Goal: Navigation & Orientation: Find specific page/section

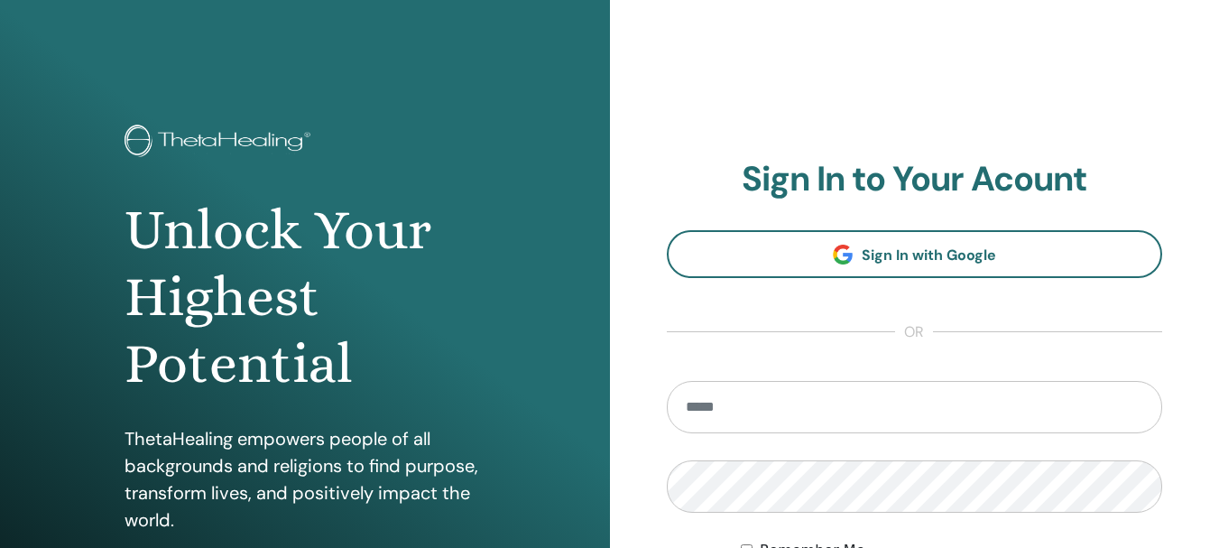
type input "**********"
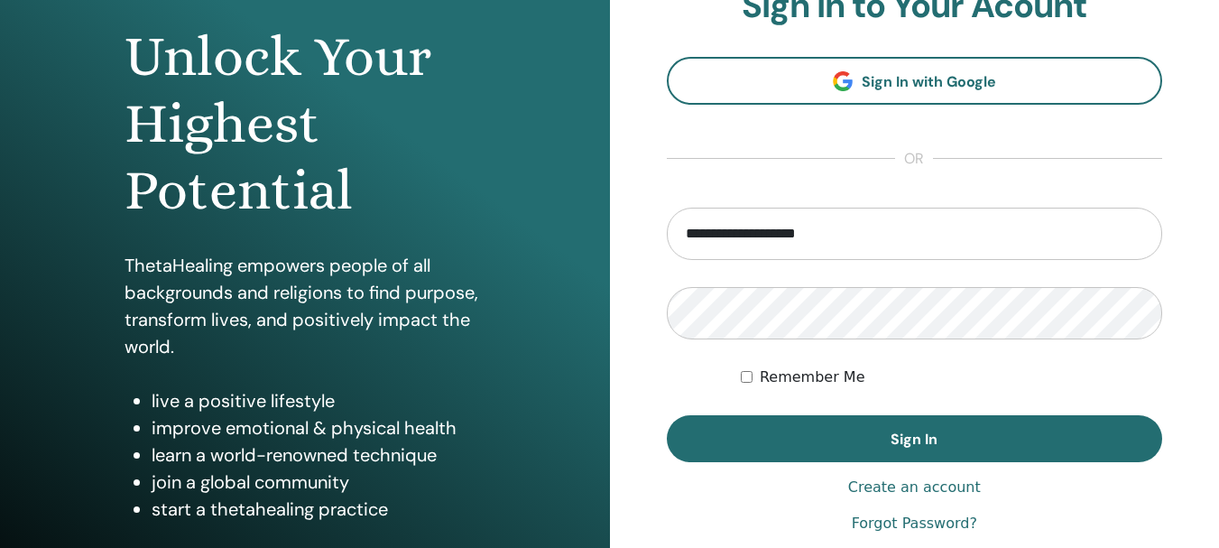
scroll to position [223, 0]
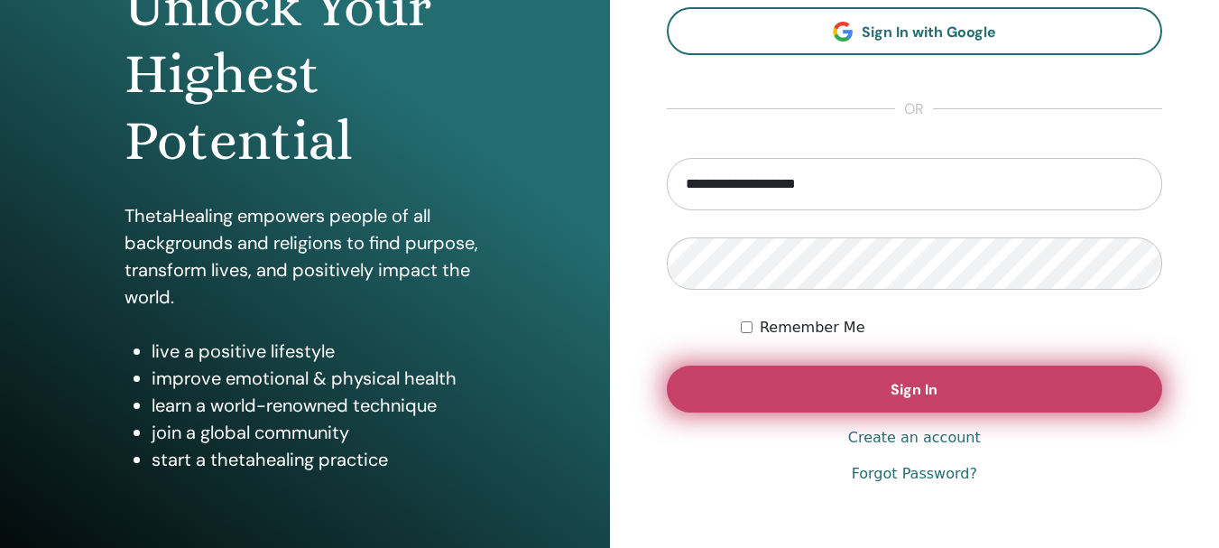
click at [898, 388] on span "Sign In" at bounding box center [913, 389] width 47 height 19
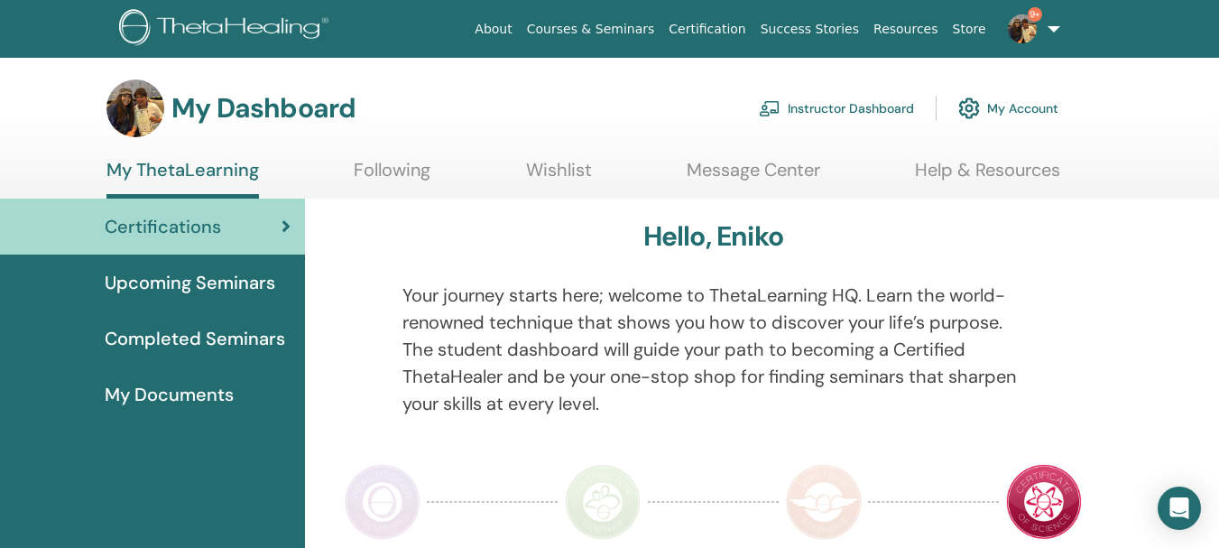
click at [232, 284] on span "Upcoming Seminars" at bounding box center [190, 282] width 170 height 27
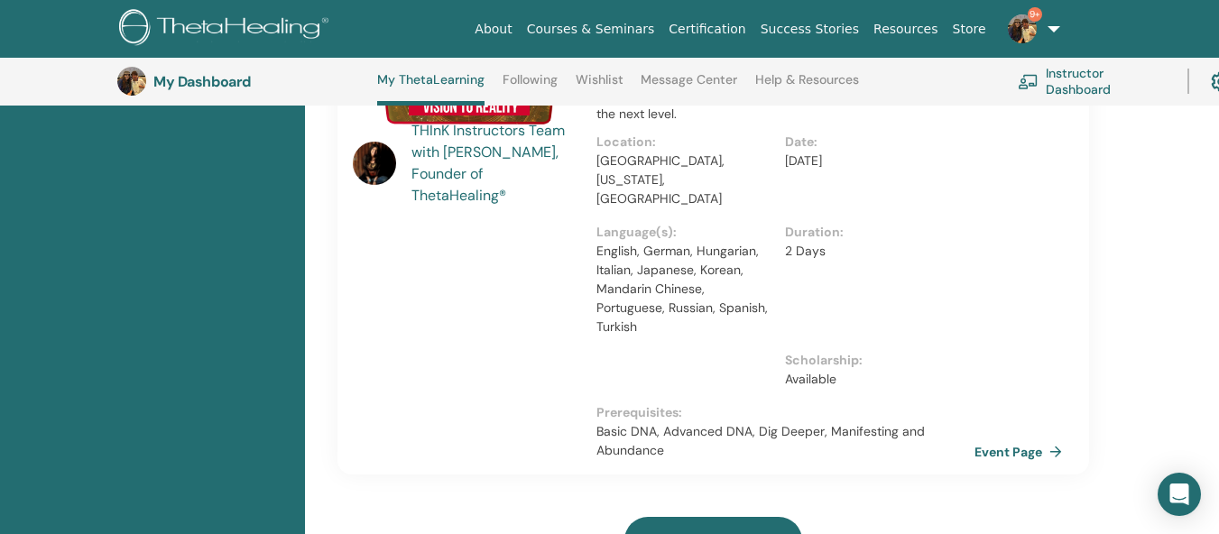
scroll to position [617, 0]
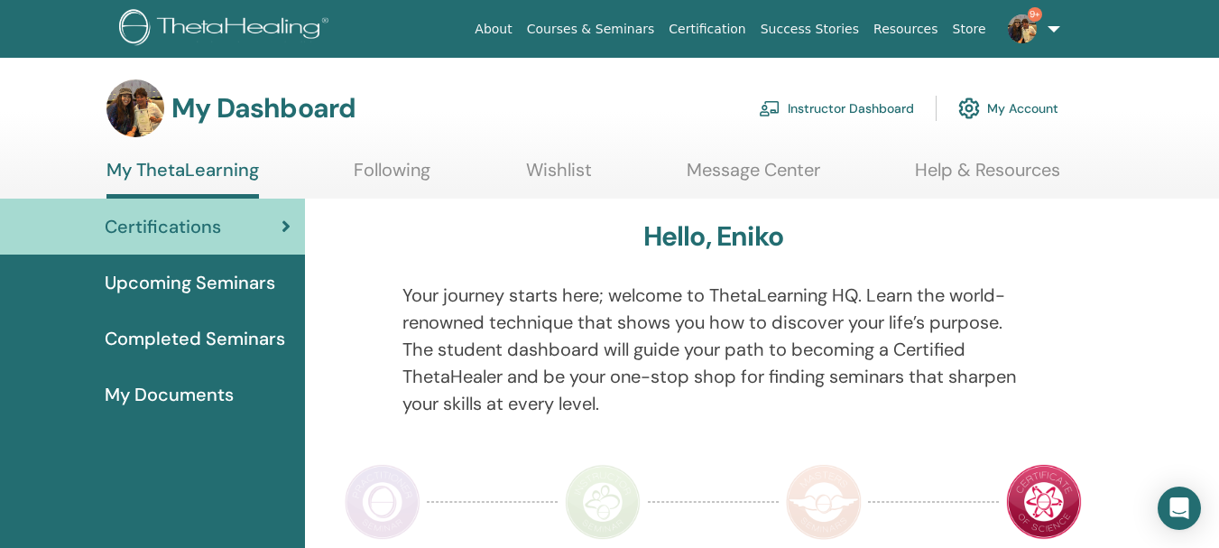
click at [186, 285] on span "Upcoming Seminars" at bounding box center [190, 282] width 170 height 27
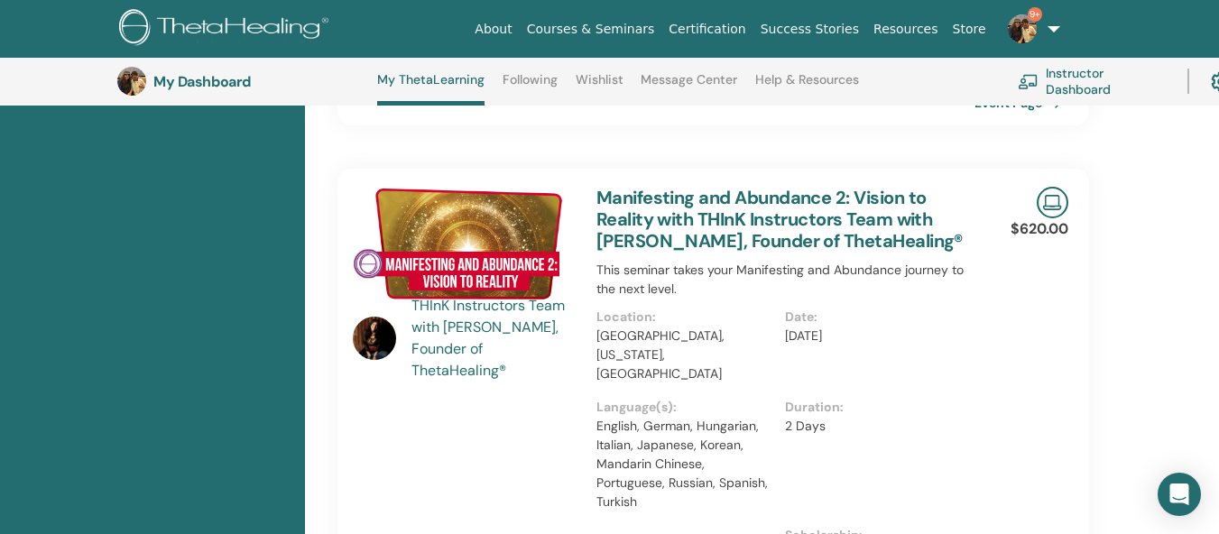
scroll to position [459, 0]
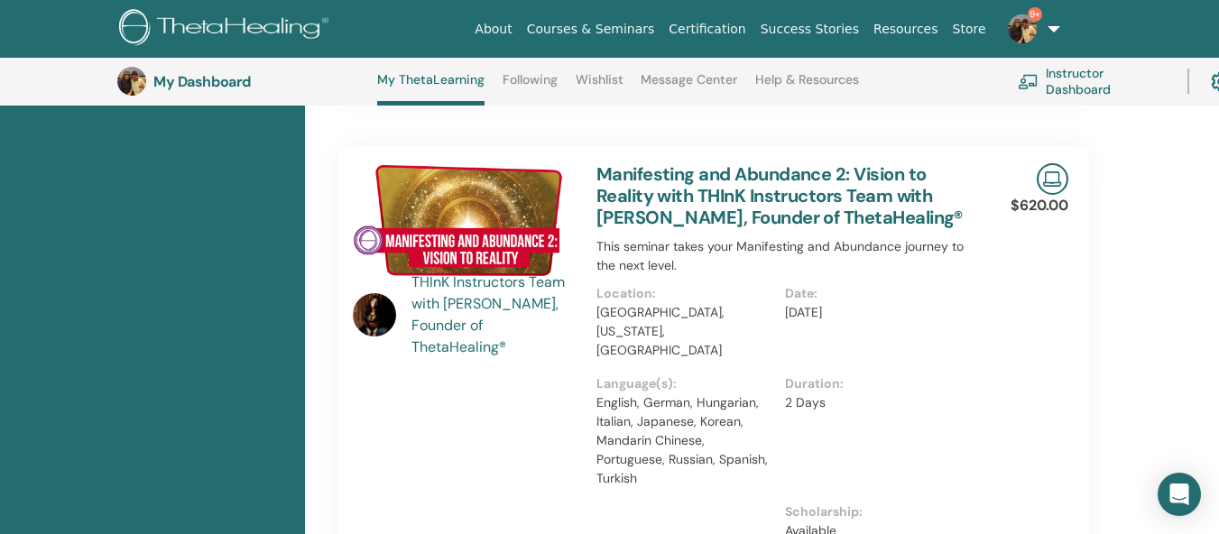
click at [820, 162] on link "Manifesting and Abundance 2: Vision to Reality with THInK Instructors Team with…" at bounding box center [779, 195] width 366 height 67
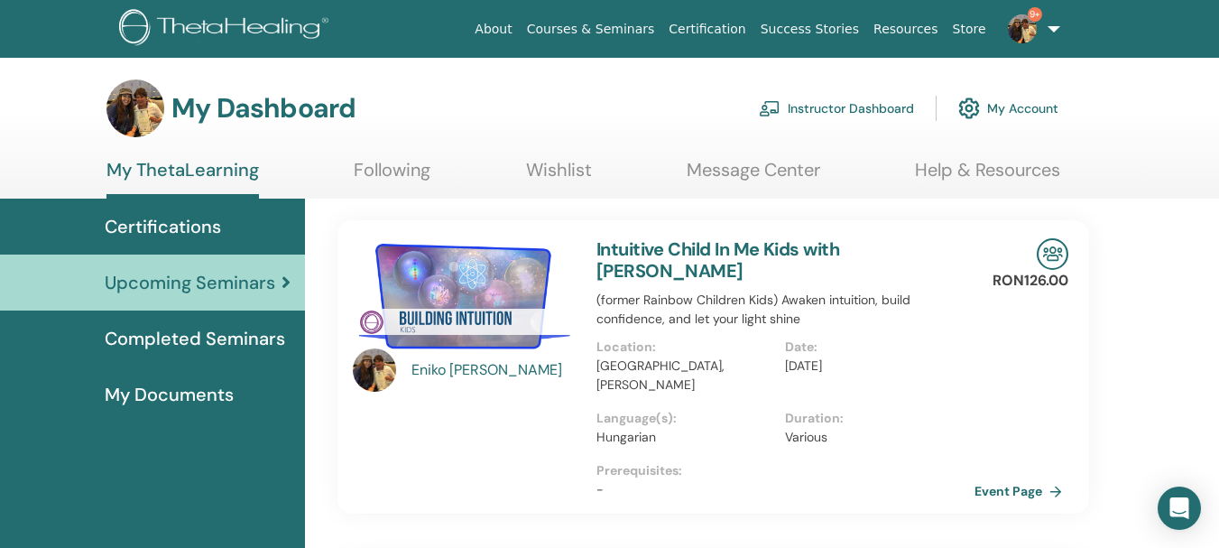
click at [198, 396] on span "My Documents" at bounding box center [169, 394] width 129 height 27
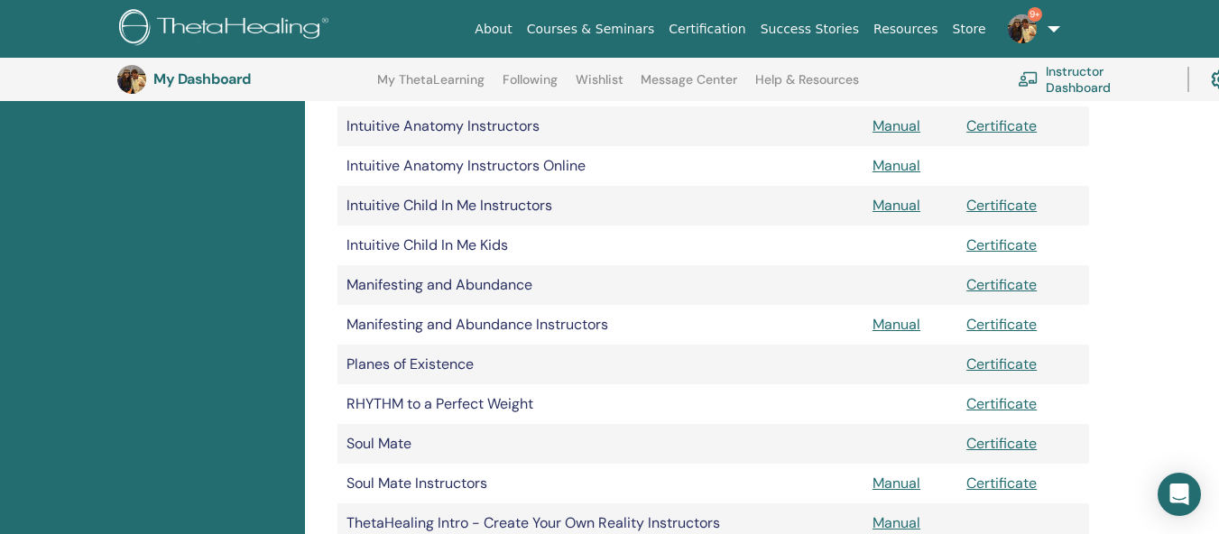
scroll to position [1017, 0]
